Goal: Information Seeking & Learning: Learn about a topic

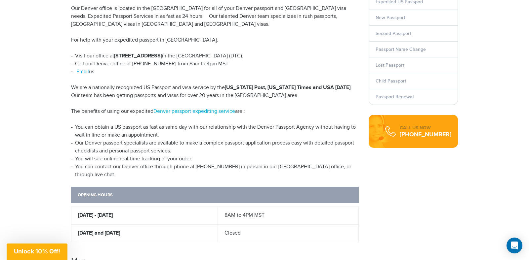
scroll to position [205, 0]
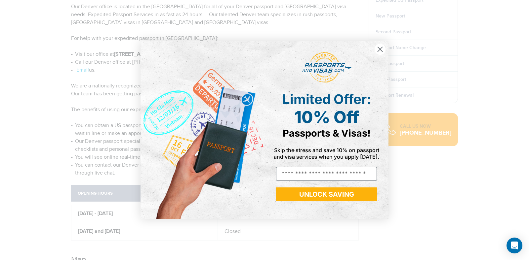
click at [110, 186] on div "Close dialog Limited Offer: 10% Off Passports & Visas! Skip the stress and save…" at bounding box center [264, 130] width 529 height 260
click at [95, 175] on div "Close dialog Limited Offer: 10% Off Passports & Visas! Skip the stress and save…" at bounding box center [264, 130] width 529 height 260
click at [379, 49] on icon "Close dialog" at bounding box center [380, 49] width 5 height 5
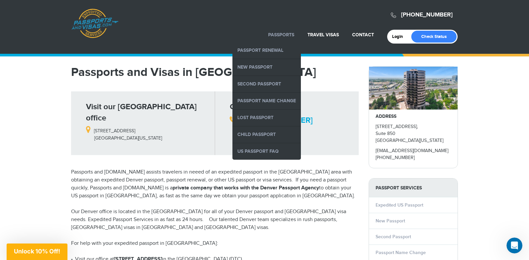
click at [287, 35] on link "Passports" at bounding box center [281, 35] width 26 height 6
click at [247, 70] on link "New Passport" at bounding box center [266, 67] width 68 height 17
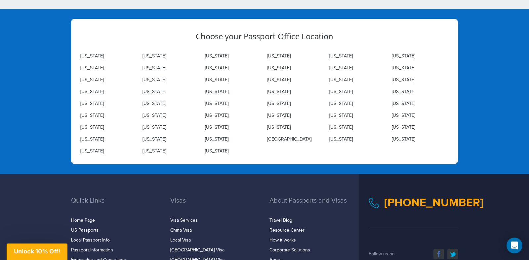
scroll to position [1903, 0]
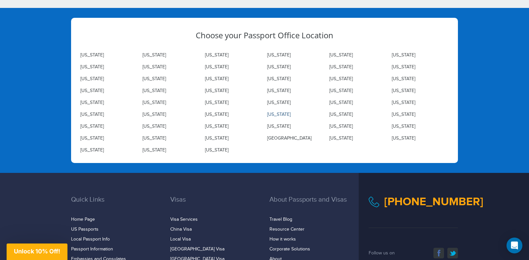
click at [274, 112] on link "[US_STATE]" at bounding box center [278, 114] width 23 height 5
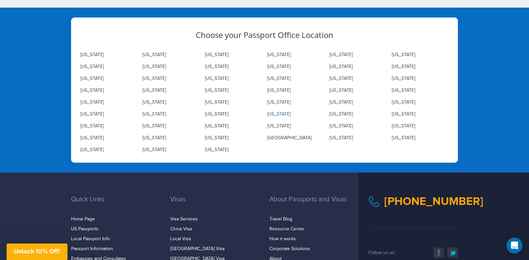
scroll to position [1902, 0]
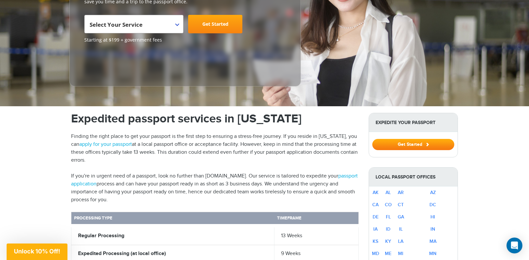
scroll to position [121, 0]
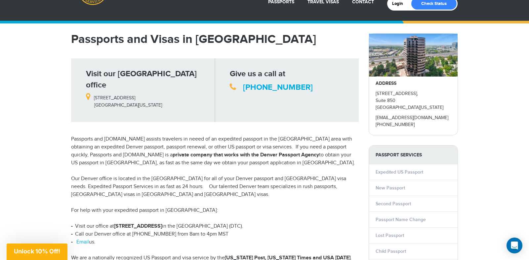
scroll to position [73, 0]
